Goal: Information Seeking & Learning: Learn about a topic

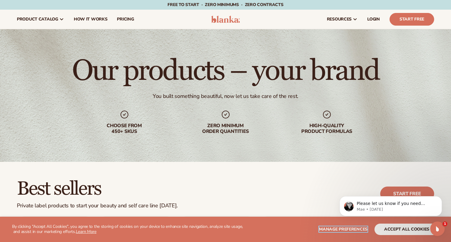
click at [333, 229] on span "Manage preferences" at bounding box center [343, 229] width 48 height 6
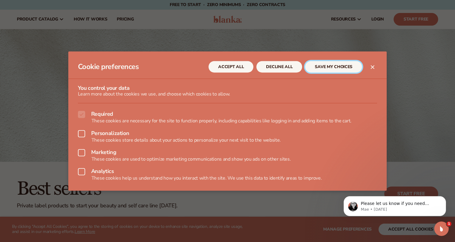
click at [333, 67] on button "SAVE MY CHOICES" at bounding box center [333, 66] width 57 height 11
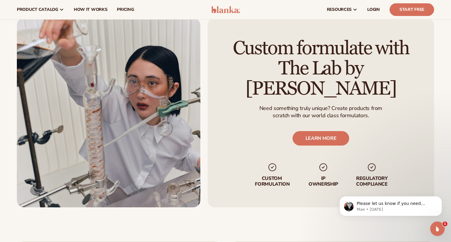
scroll to position [728, 0]
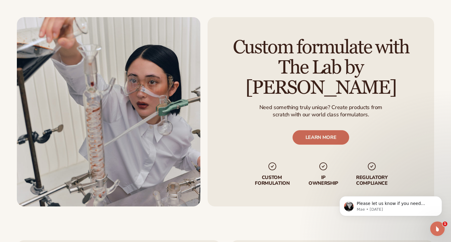
click at [312, 130] on link "LEARN MORE" at bounding box center [320, 137] width 57 height 14
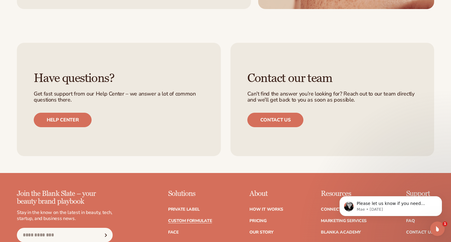
scroll to position [729, 0]
